Goal: Transaction & Acquisition: Subscribe to service/newsletter

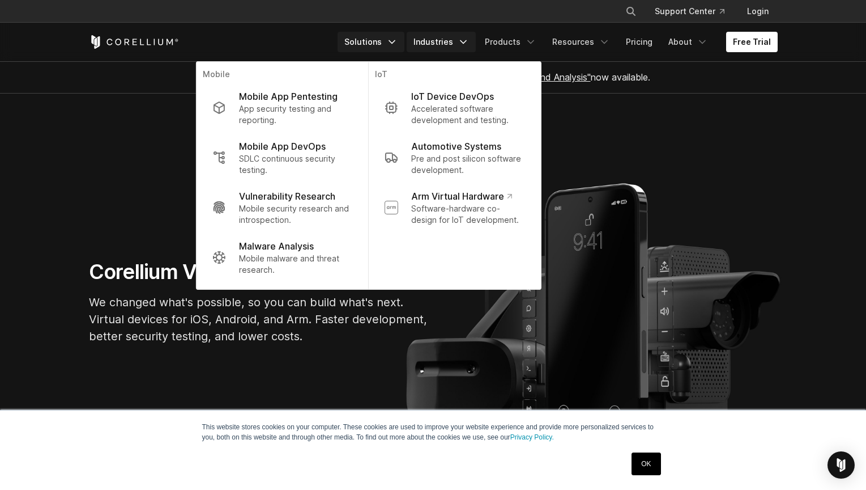
click at [420, 44] on link "Industries" at bounding box center [441, 42] width 69 height 20
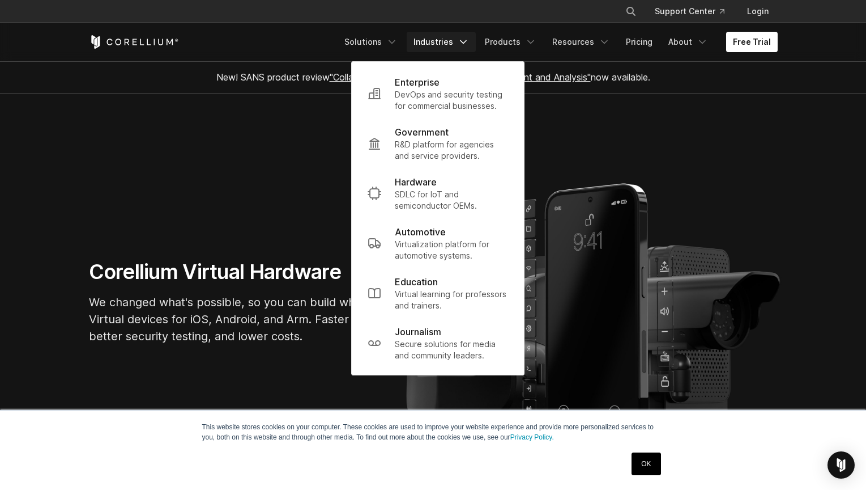
click at [476, 45] on link "Industries" at bounding box center [441, 42] width 69 height 20
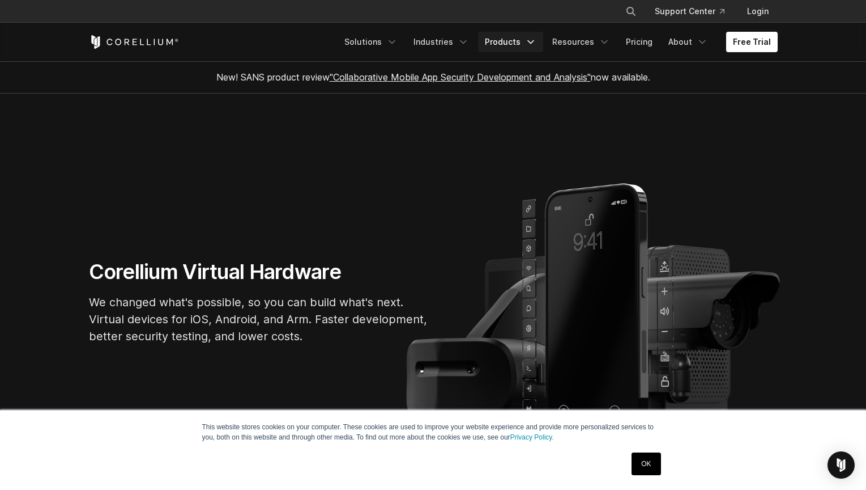
click at [523, 45] on link "Products" at bounding box center [510, 42] width 65 height 20
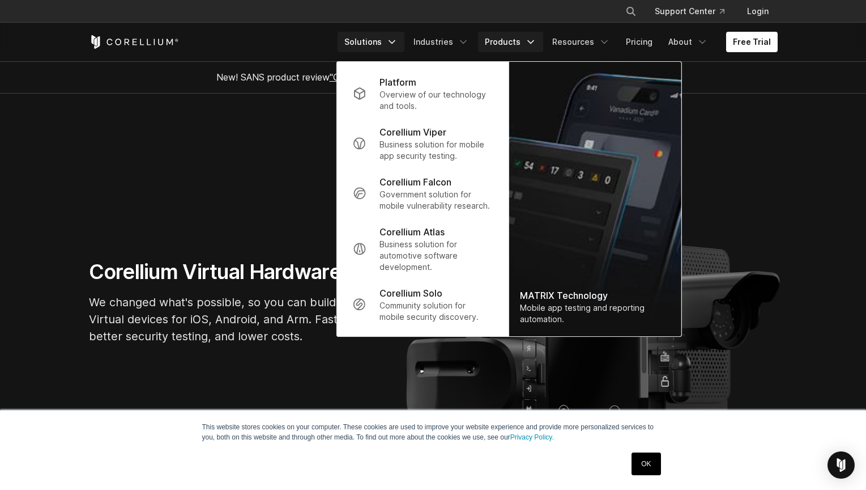
click at [370, 36] on link "Solutions" at bounding box center [371, 42] width 67 height 20
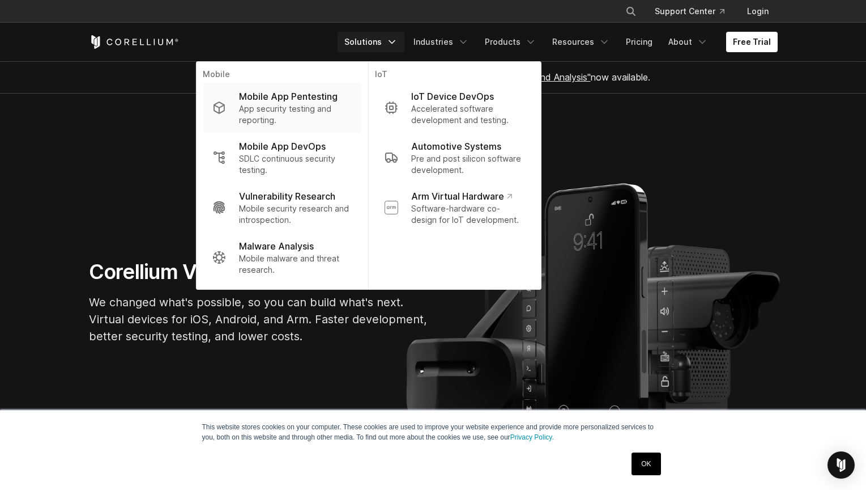
click at [324, 118] on p "App security testing and reporting." at bounding box center [295, 114] width 113 height 23
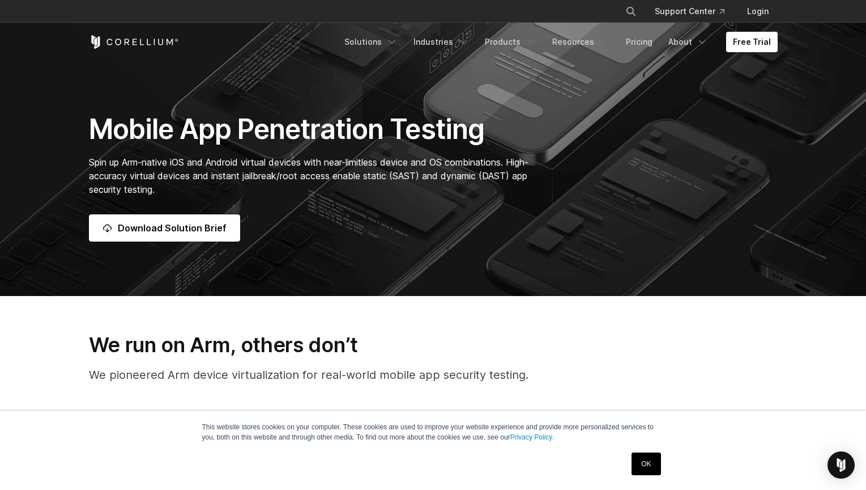
scroll to position [170, 0]
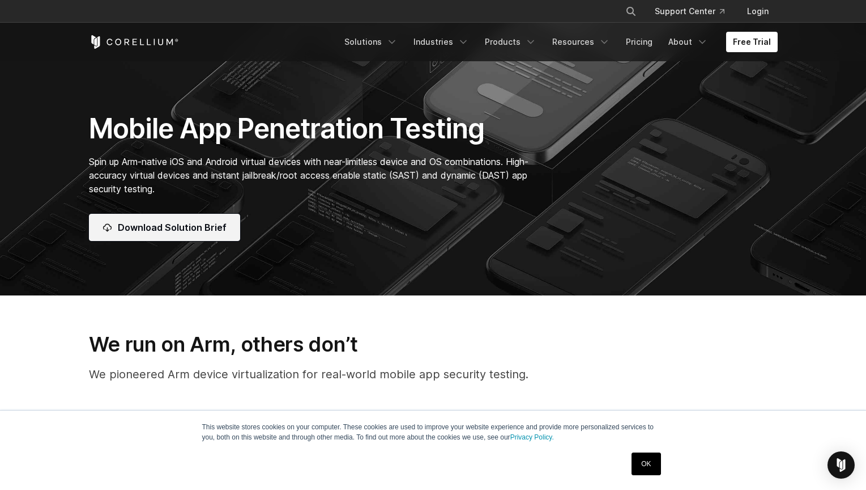
click at [207, 234] on link "Download Solution Brief" at bounding box center [164, 227] width 151 height 27
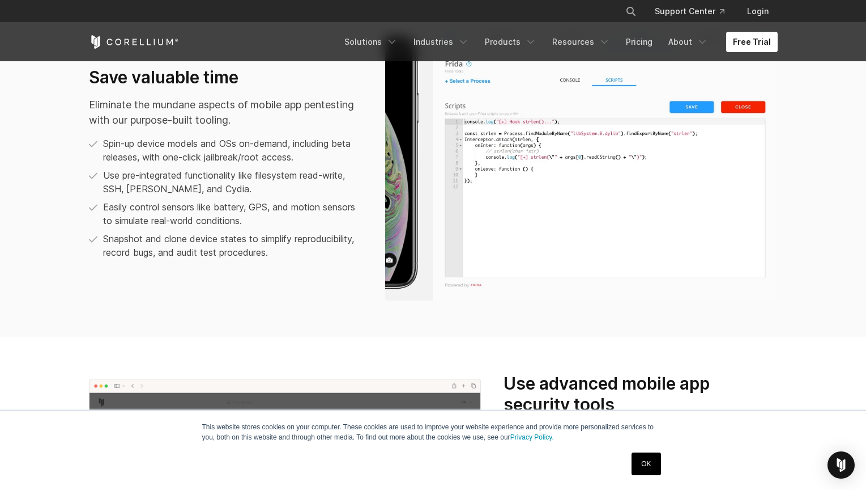
scroll to position [623, 0]
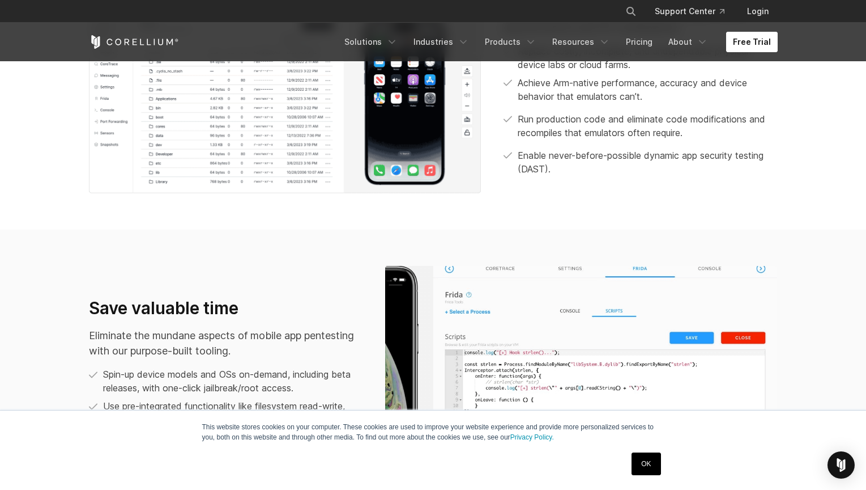
drag, startPoint x: 753, startPoint y: 44, endPoint x: 753, endPoint y: 50, distance: 6.2
click at [753, 44] on link "Free Trial" at bounding box center [752, 42] width 52 height 20
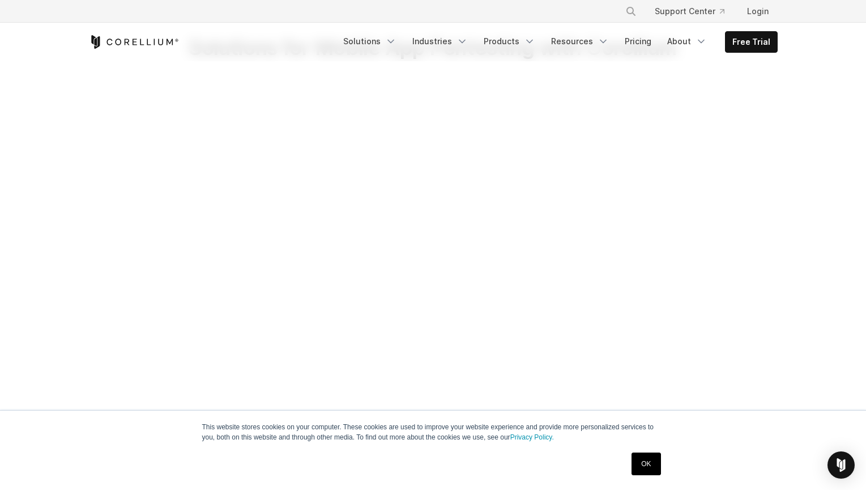
scroll to position [227, 0]
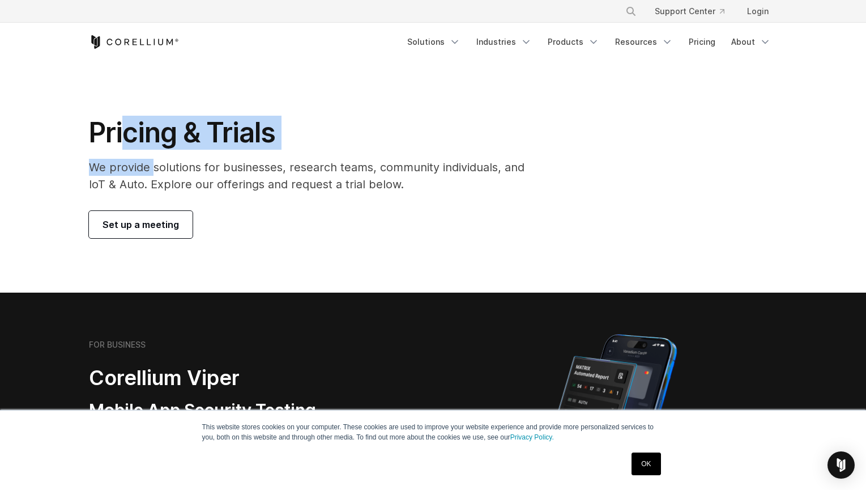
drag, startPoint x: 133, startPoint y: 148, endPoint x: 424, endPoint y: 202, distance: 296.7
click at [346, 177] on div "Pricing & Trials We provide solutions for businesses, research teams, community…" at bounding box center [315, 177] width 474 height 122
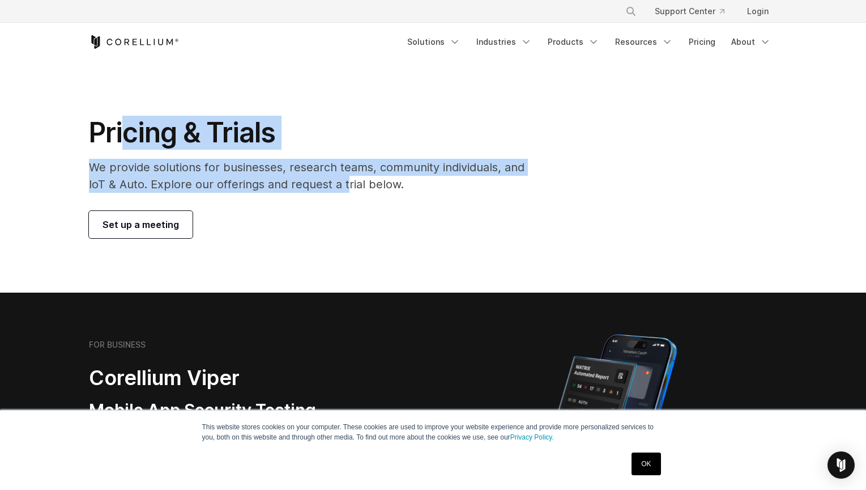
click at [273, 180] on p "We provide solutions for businesses, research teams, community individuals, and…" at bounding box center [315, 176] width 452 height 34
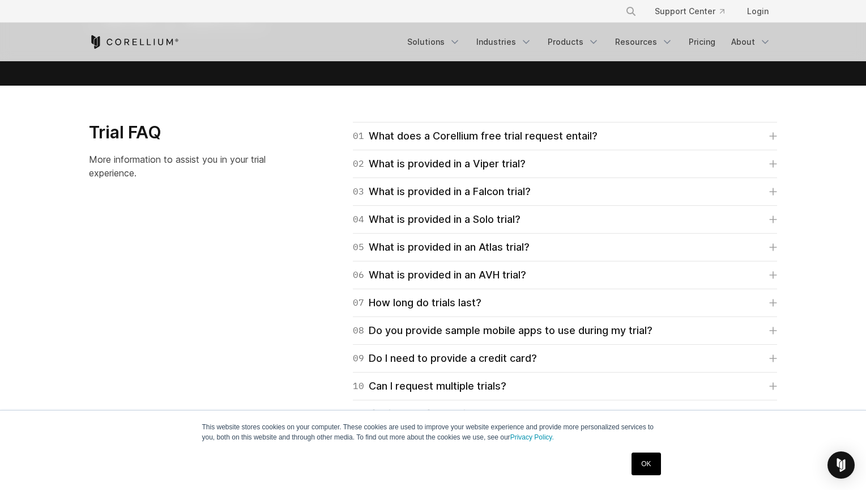
scroll to position [1372, 0]
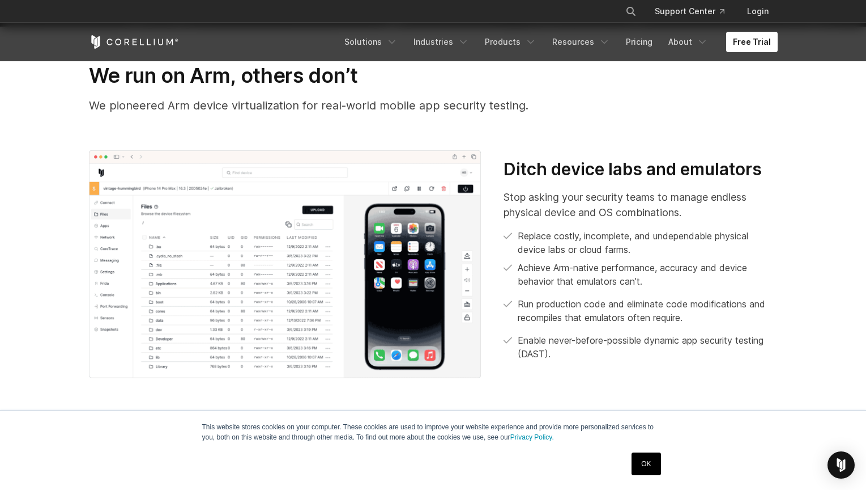
scroll to position [269, 0]
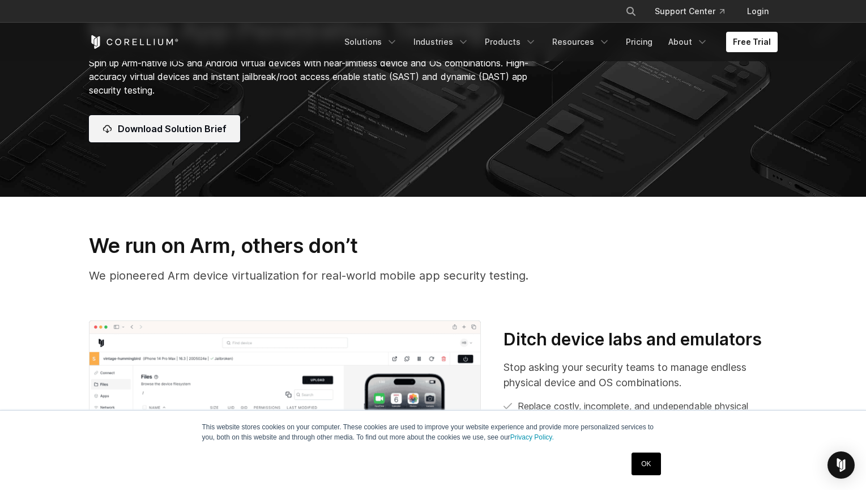
click at [216, 137] on link "Download Solution Brief" at bounding box center [164, 128] width 151 height 27
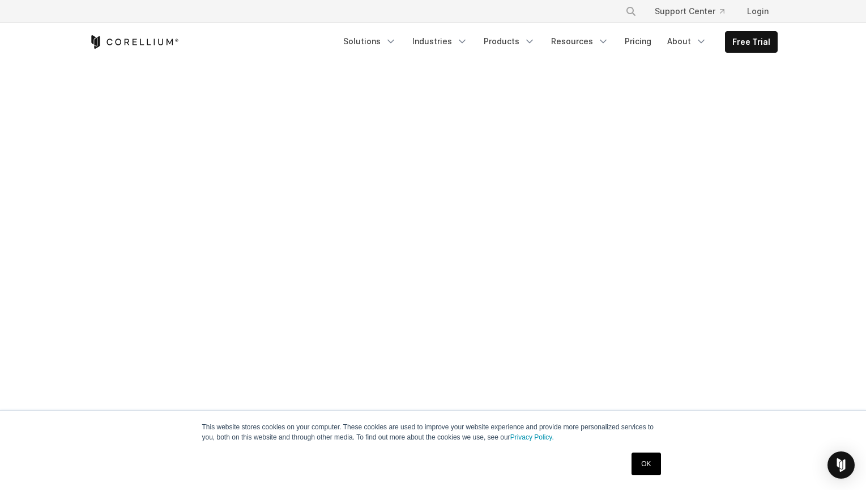
scroll to position [567, 0]
click at [766, 48] on link "Free Trial" at bounding box center [752, 42] width 52 height 20
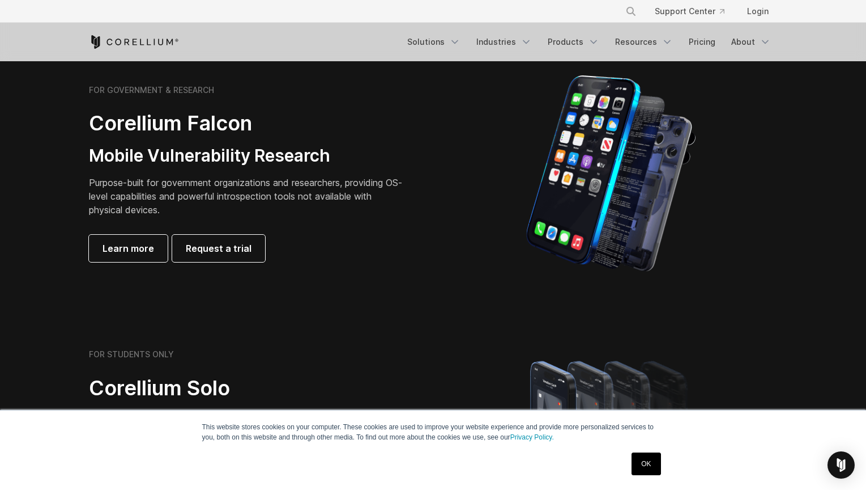
scroll to position [453, 0]
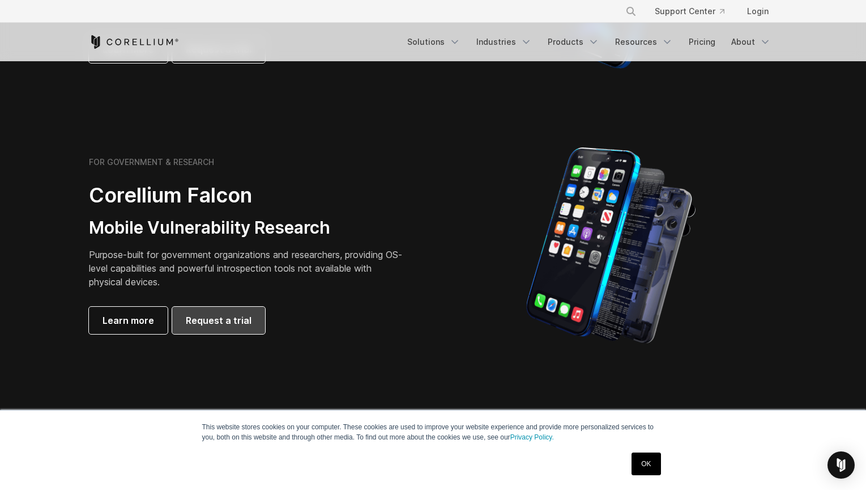
click at [219, 329] on link "Request a trial" at bounding box center [218, 320] width 93 height 27
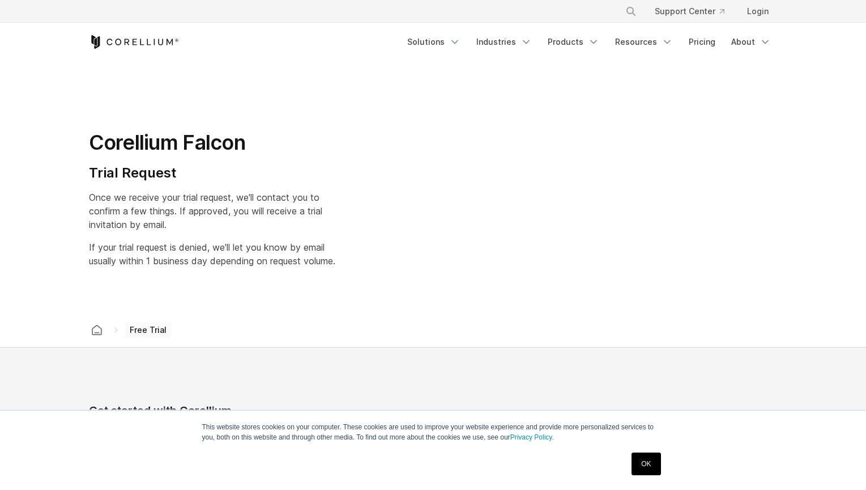
select select "**"
